Goal: Navigation & Orientation: Find specific page/section

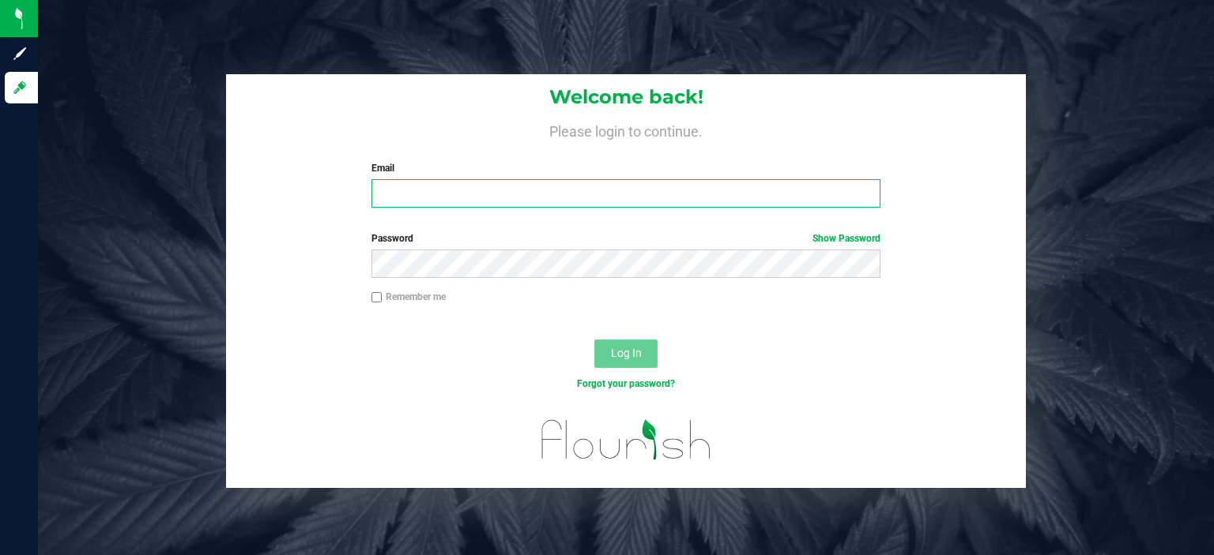
type input "[EMAIL_ADDRESS][DOMAIN_NAME]"
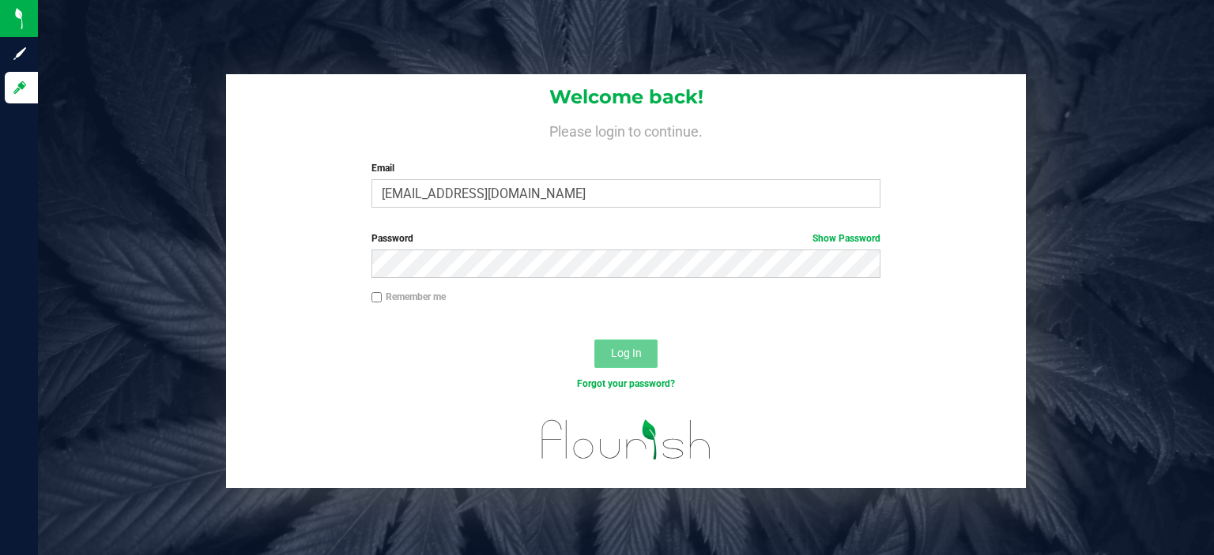
click at [619, 353] on span "Log In" at bounding box center [626, 353] width 31 height 13
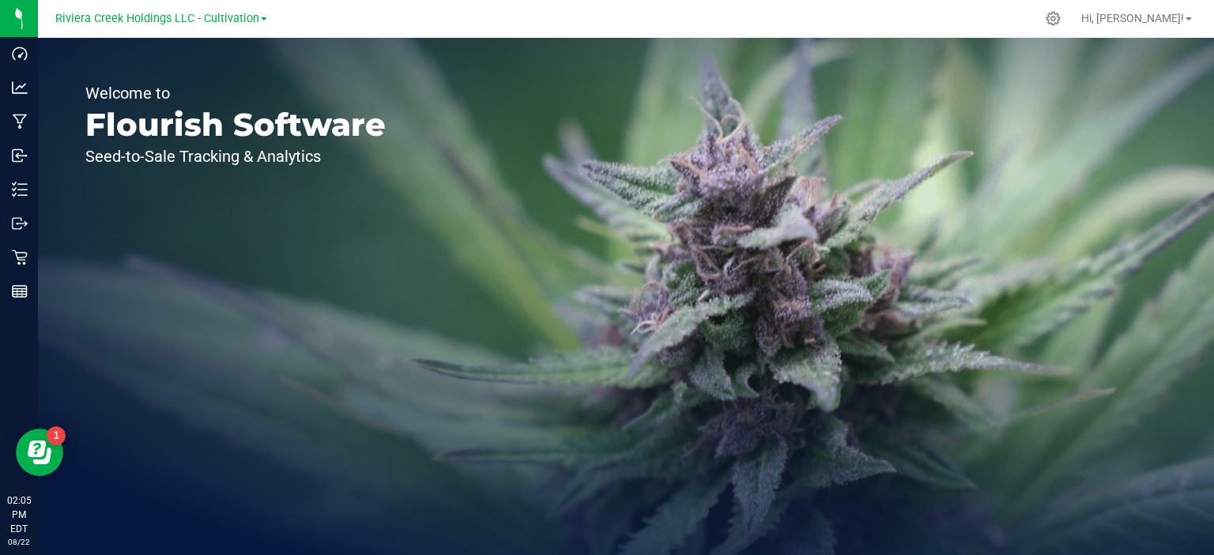
click at [261, 24] on link "Riviera Creek Holdings LLC - Cultivation" at bounding box center [161, 17] width 212 height 15
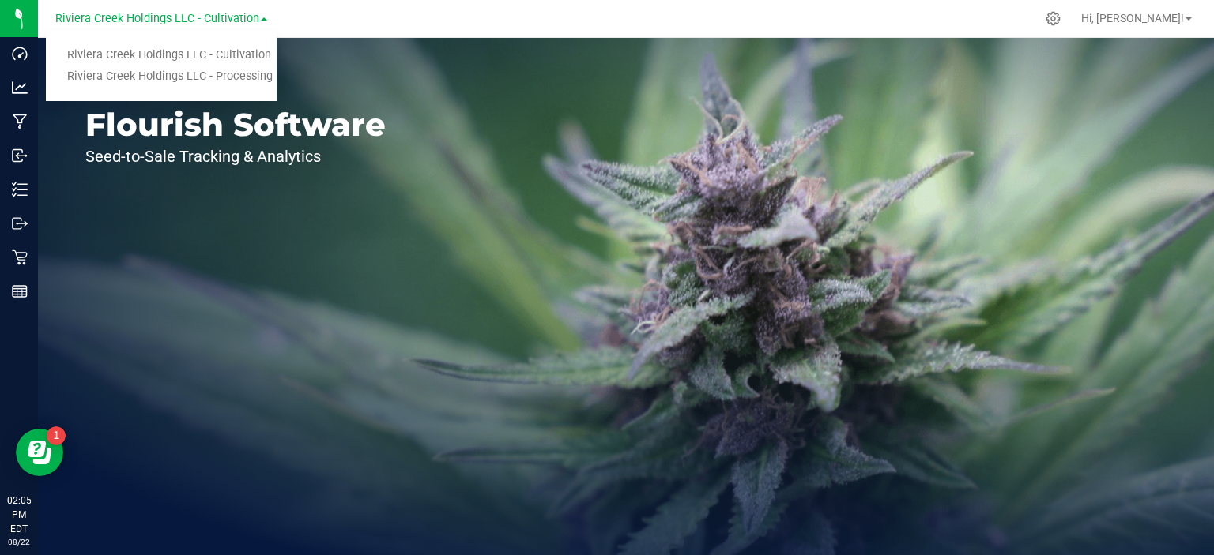
click at [234, 73] on link "Riviera Creek Holdings LLC - Processing" at bounding box center [161, 76] width 231 height 21
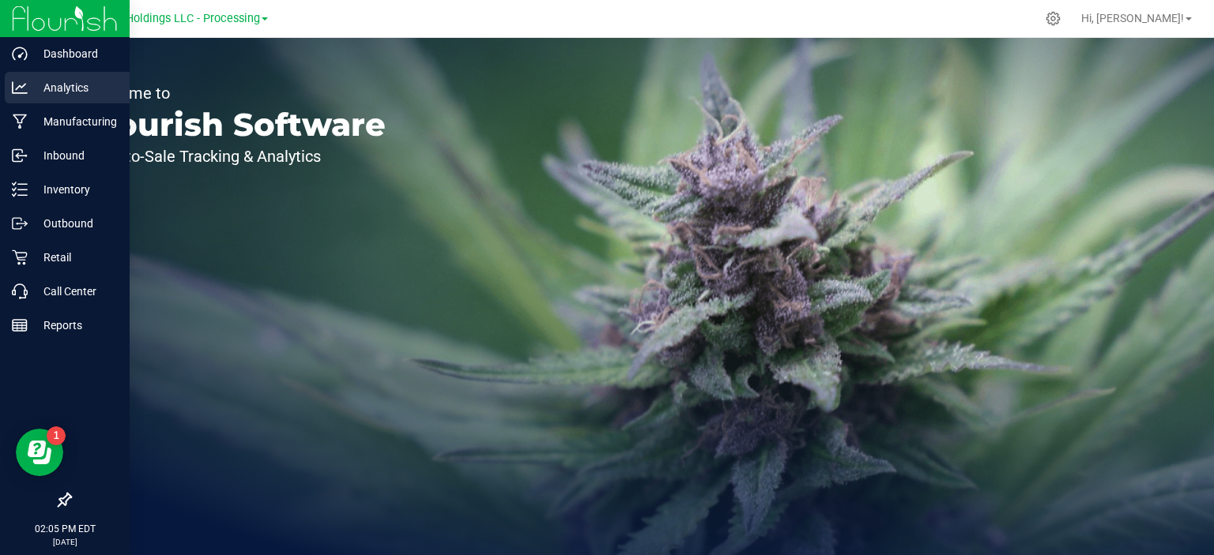
click at [62, 85] on p "Analytics" at bounding box center [75, 87] width 95 height 19
